Goal: Information Seeking & Learning: Find specific page/section

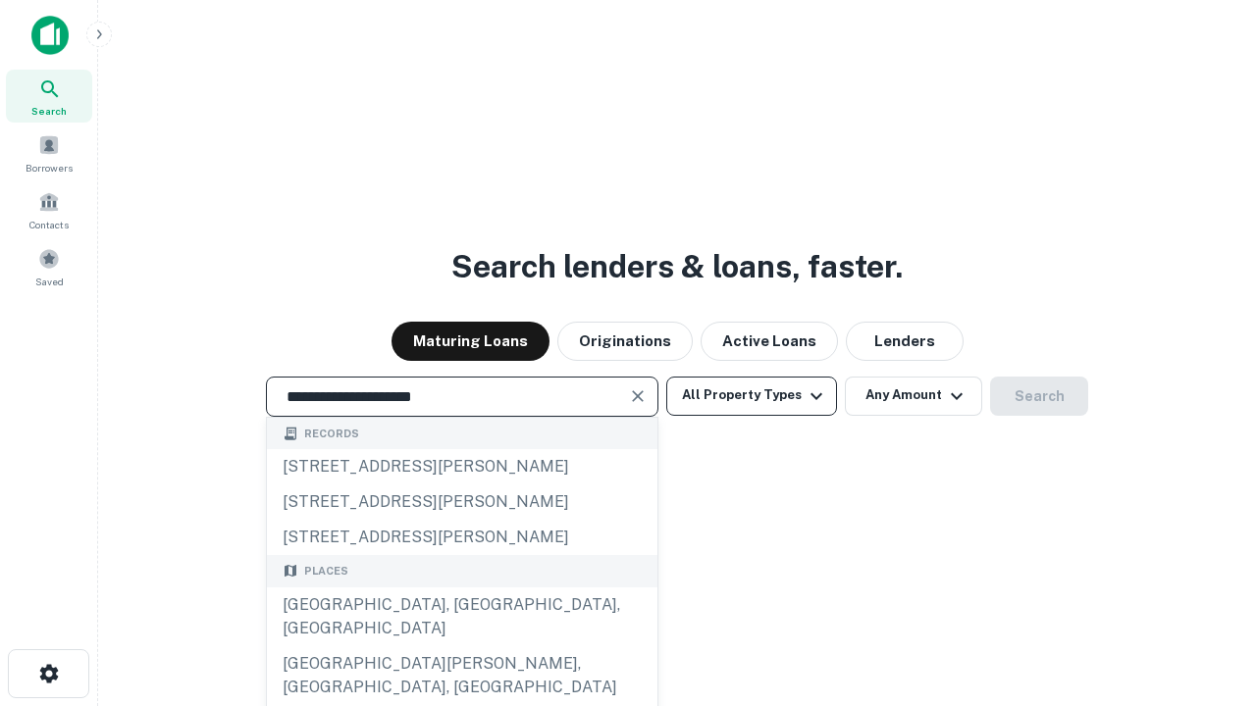
click at [461, 646] on div "[GEOGRAPHIC_DATA], [GEOGRAPHIC_DATA], [GEOGRAPHIC_DATA]" at bounding box center [462, 617] width 390 height 59
click at [751, 395] on button "All Property Types" at bounding box center [751, 396] width 171 height 39
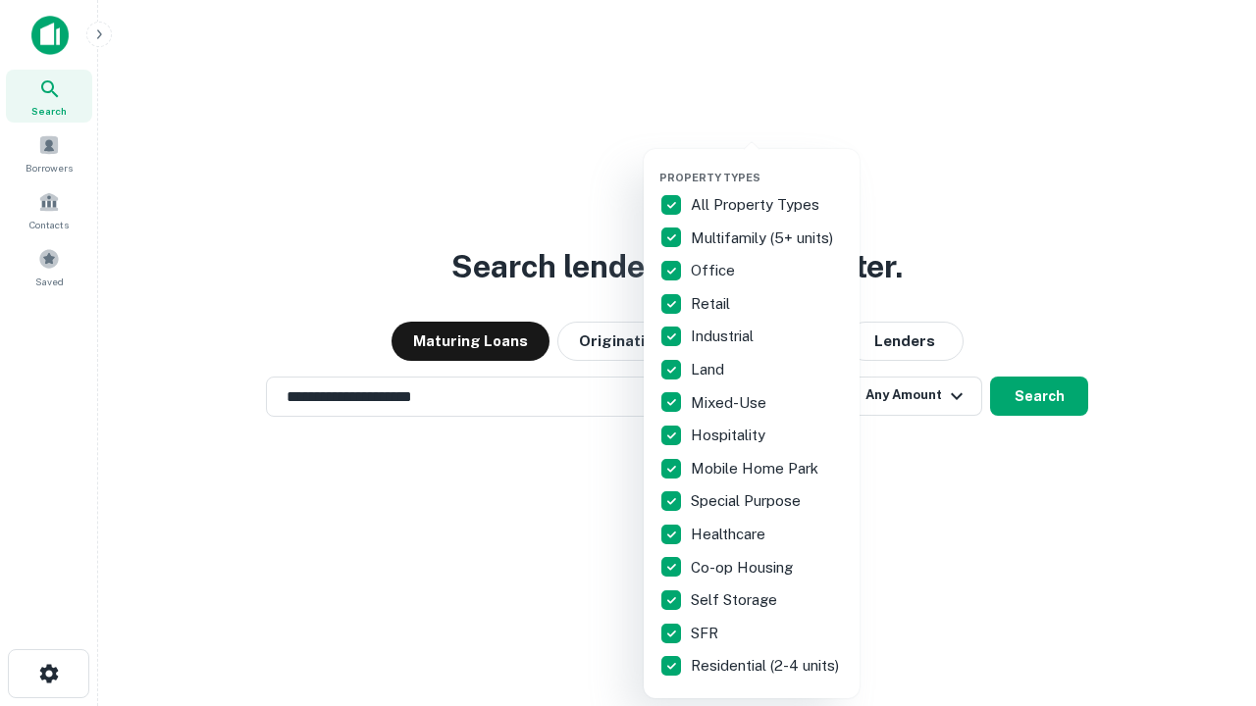
type input "**********"
click at [767, 165] on button "button" at bounding box center [767, 165] width 216 height 1
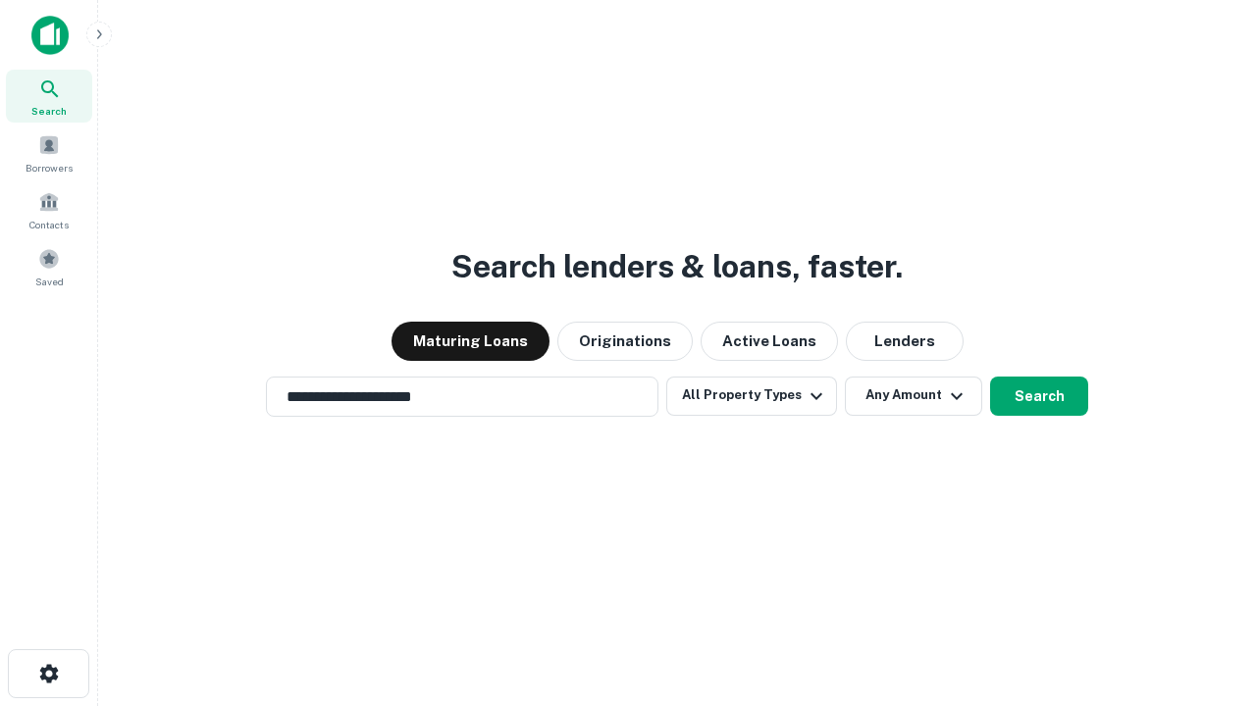
scroll to position [30, 0]
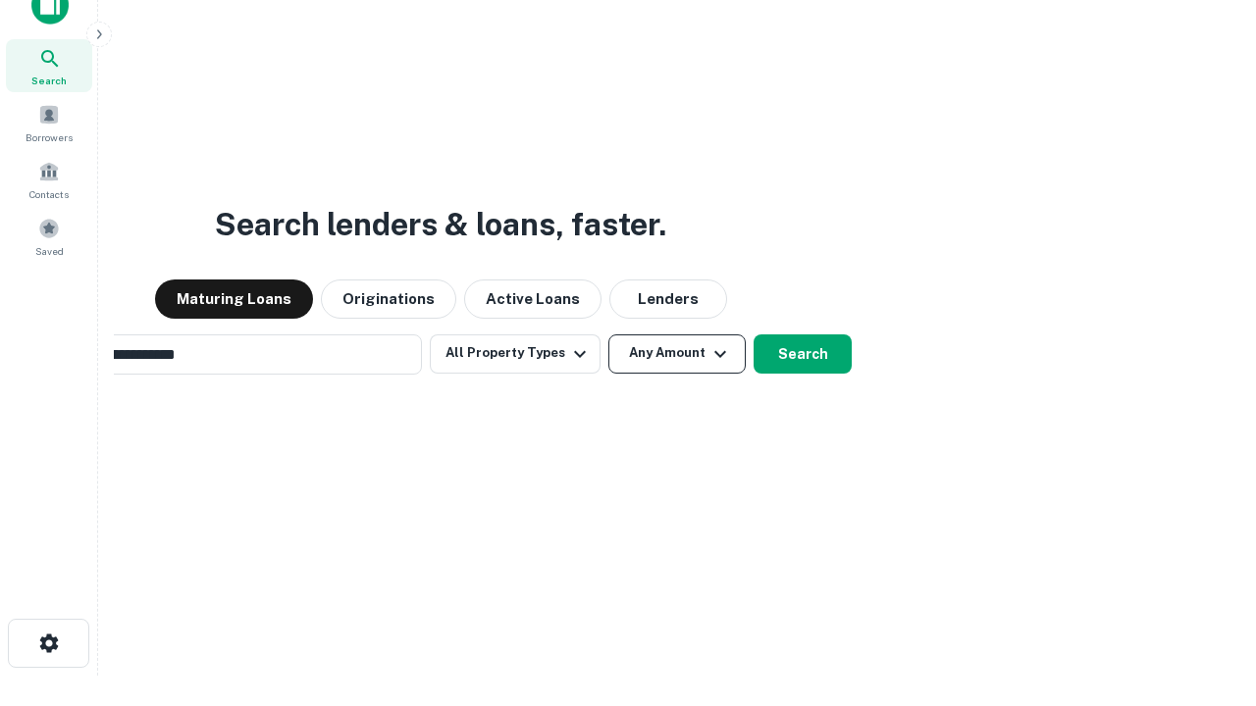
click at [608, 335] on button "Any Amount" at bounding box center [676, 354] width 137 height 39
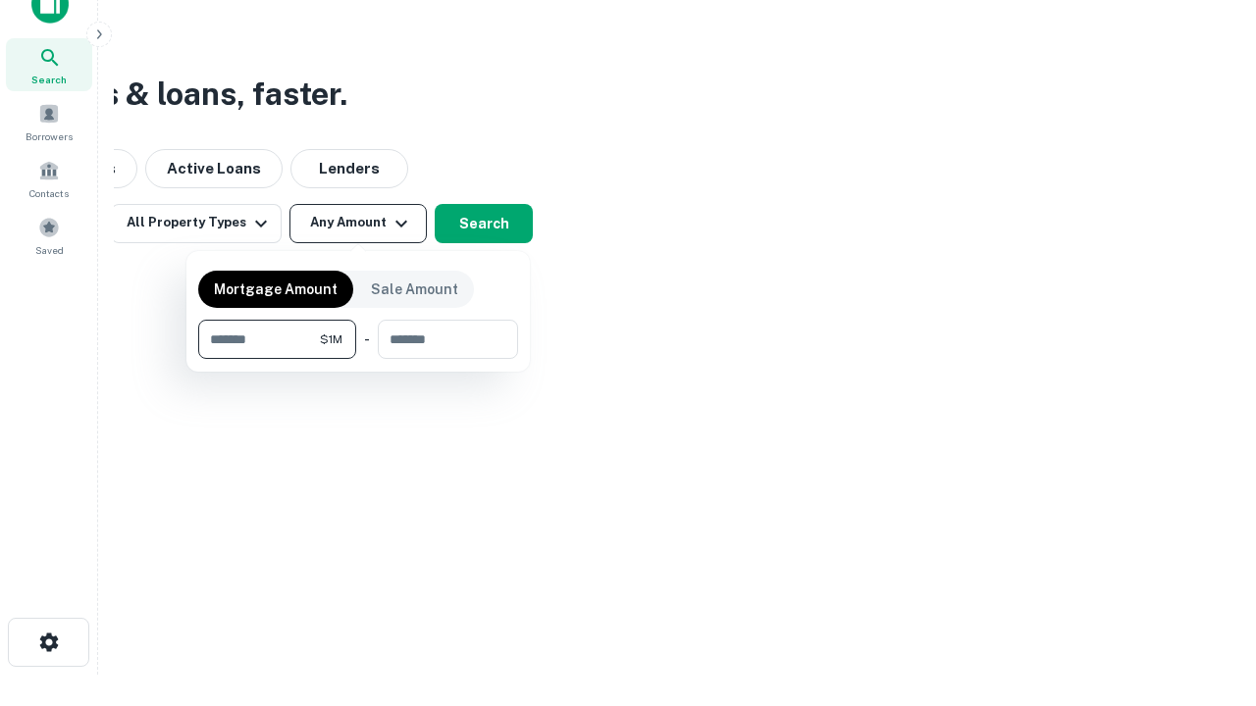
type input "*******"
click at [358, 359] on button "button" at bounding box center [358, 359] width 320 height 1
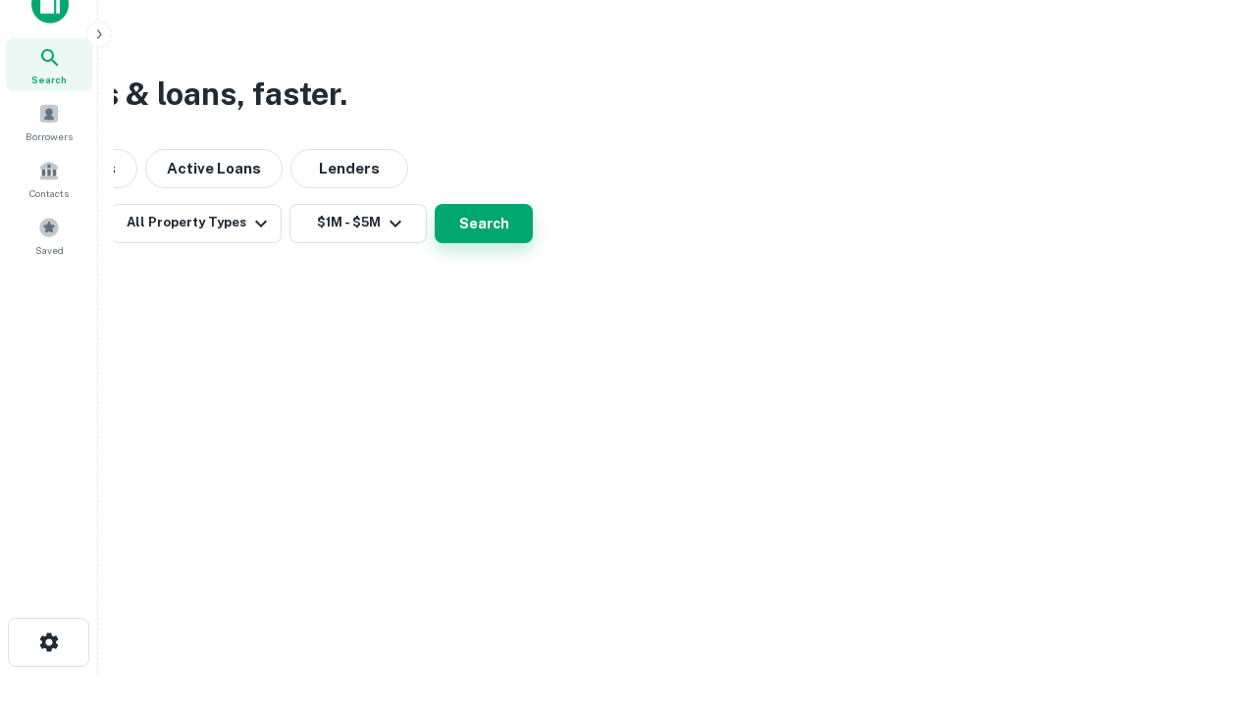
click at [533, 243] on button "Search" at bounding box center [484, 223] width 98 height 39
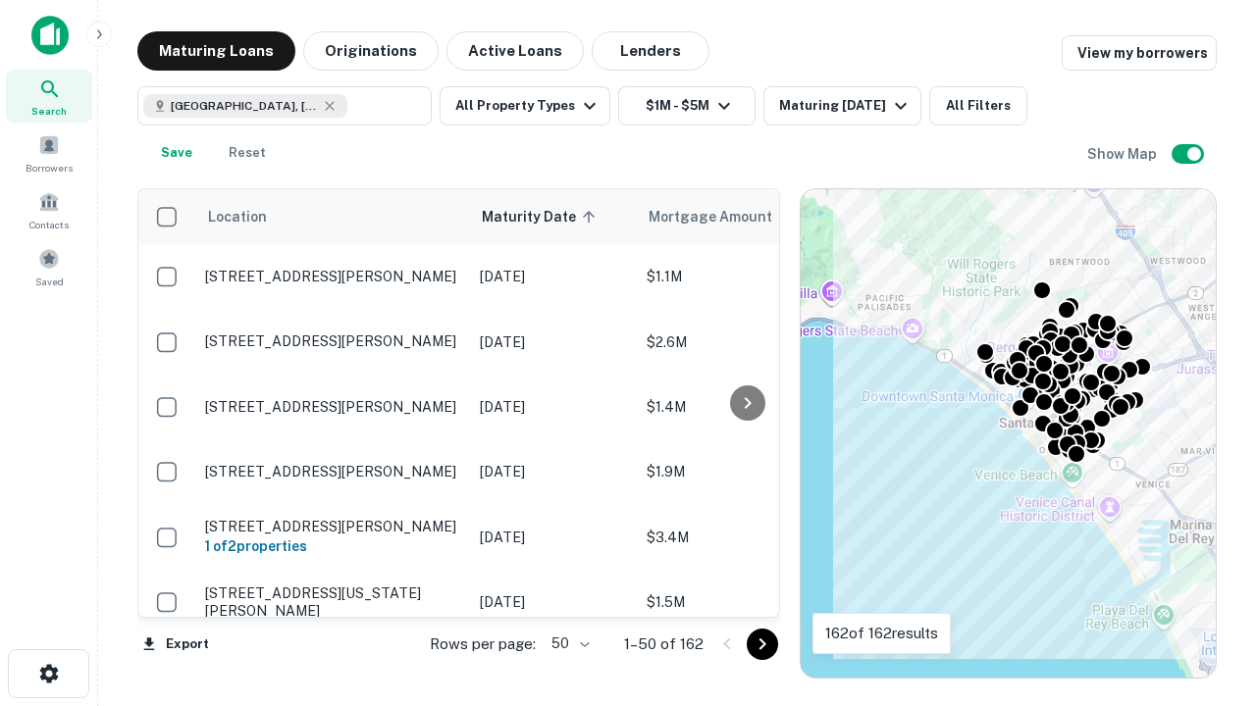
click at [567, 644] on body "Search Borrowers Contacts Saved Maturing Loans Originations Active Loans Lender…" at bounding box center [628, 353] width 1256 height 706
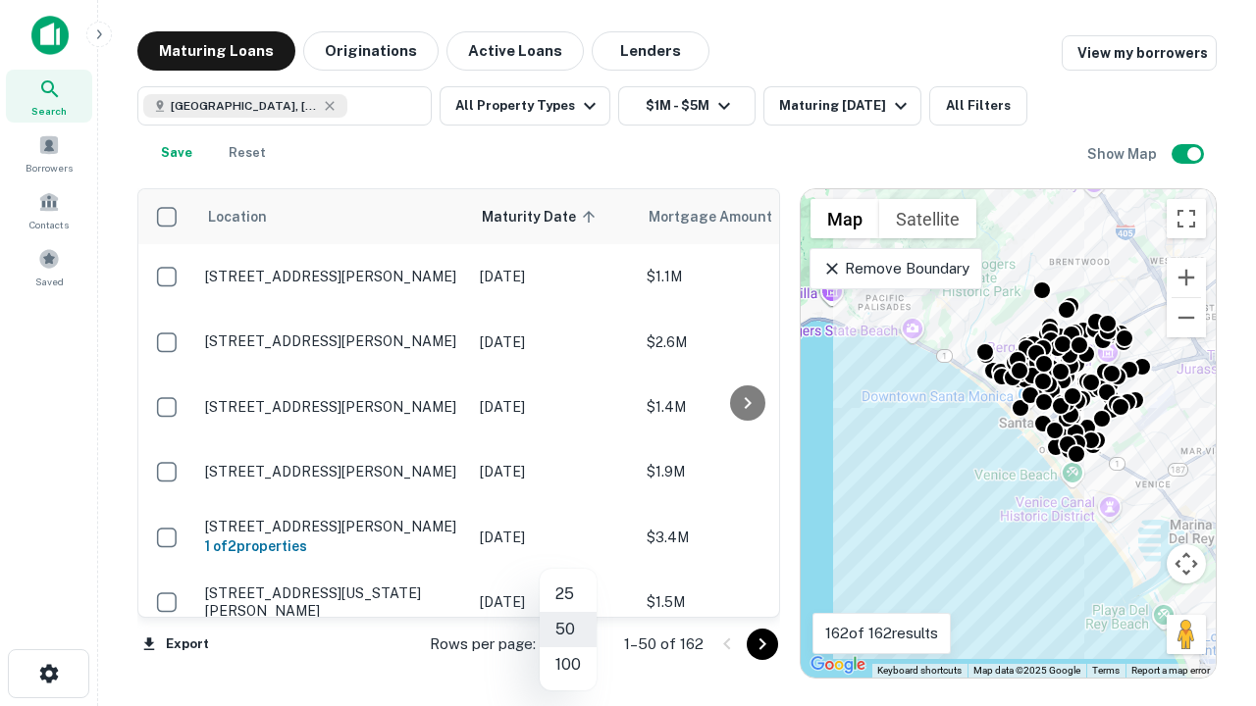
click at [568, 594] on li "25" at bounding box center [568, 594] width 57 height 35
